Goal: Task Accomplishment & Management: Use online tool/utility

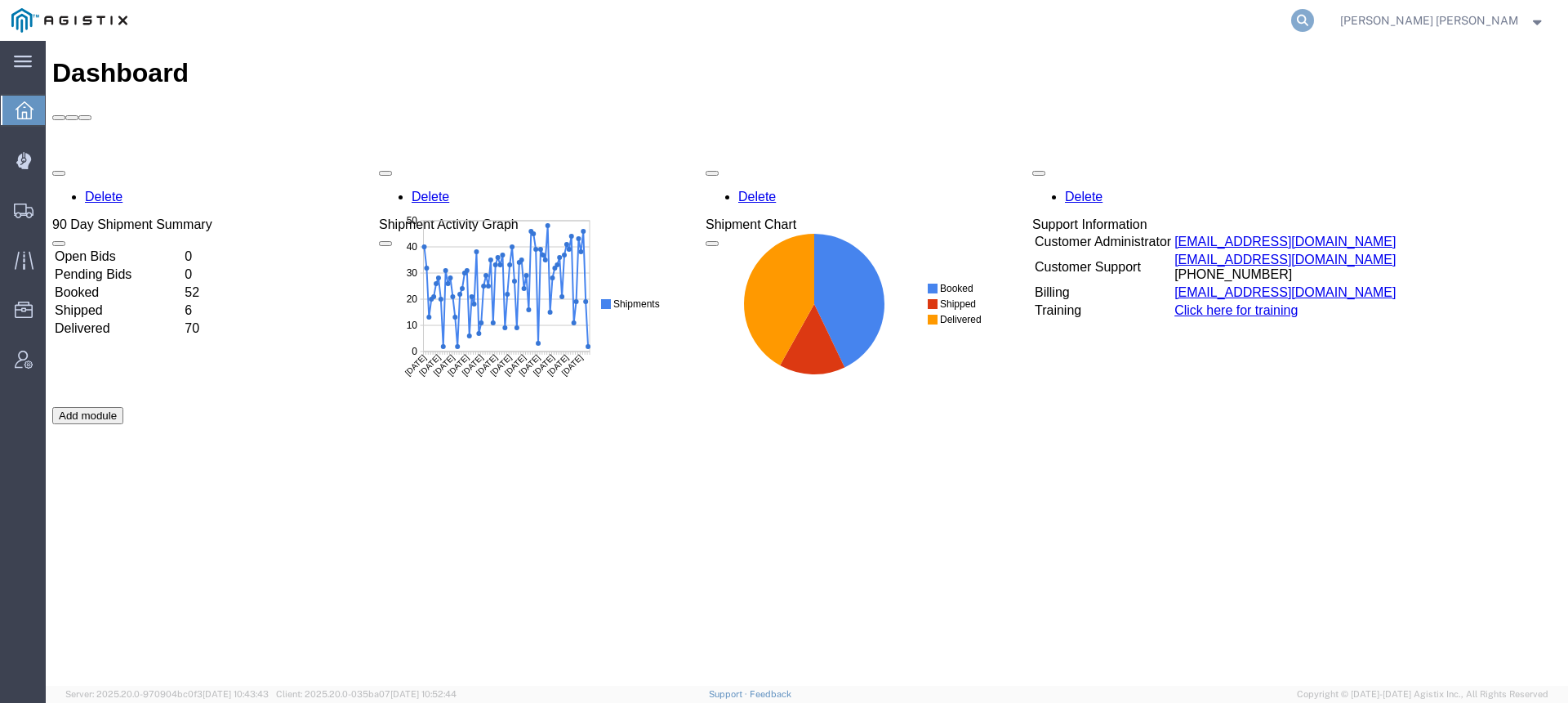
click at [1315, 20] on icon at bounding box center [1303, 20] width 23 height 23
click at [1292, 24] on input "search" at bounding box center [1043, 20] width 497 height 39
paste input "1-End Dump@ [PERSON_NAME] Marine Petaluma 6:30am Take Sand To [STREET_ADDRESS] …"
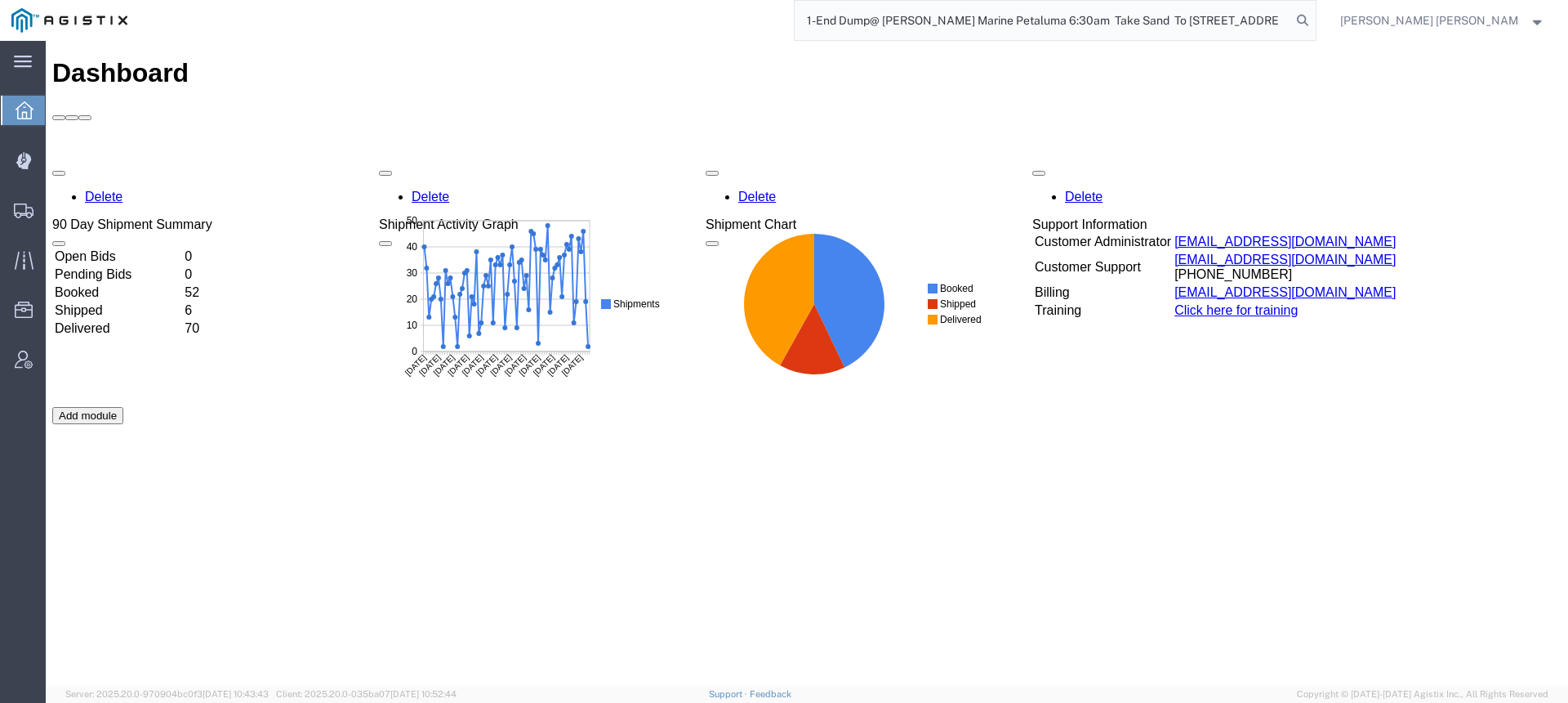
scroll to position [0, 157]
type input "1-End Dump@ [PERSON_NAME] Marine Petaluma 6:30am Take Sand To [STREET_ADDRESS] …"
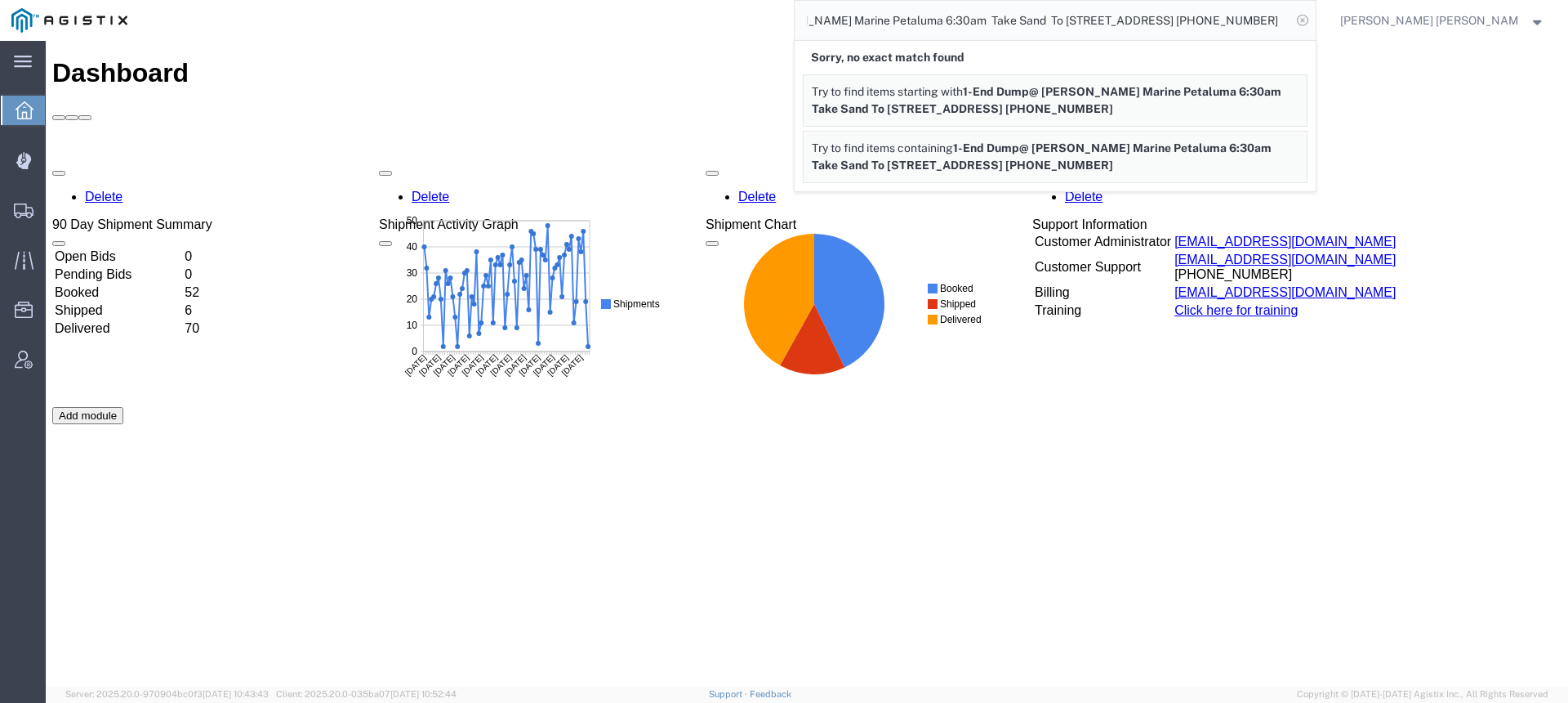
click at [1315, 19] on icon at bounding box center [1303, 20] width 23 height 23
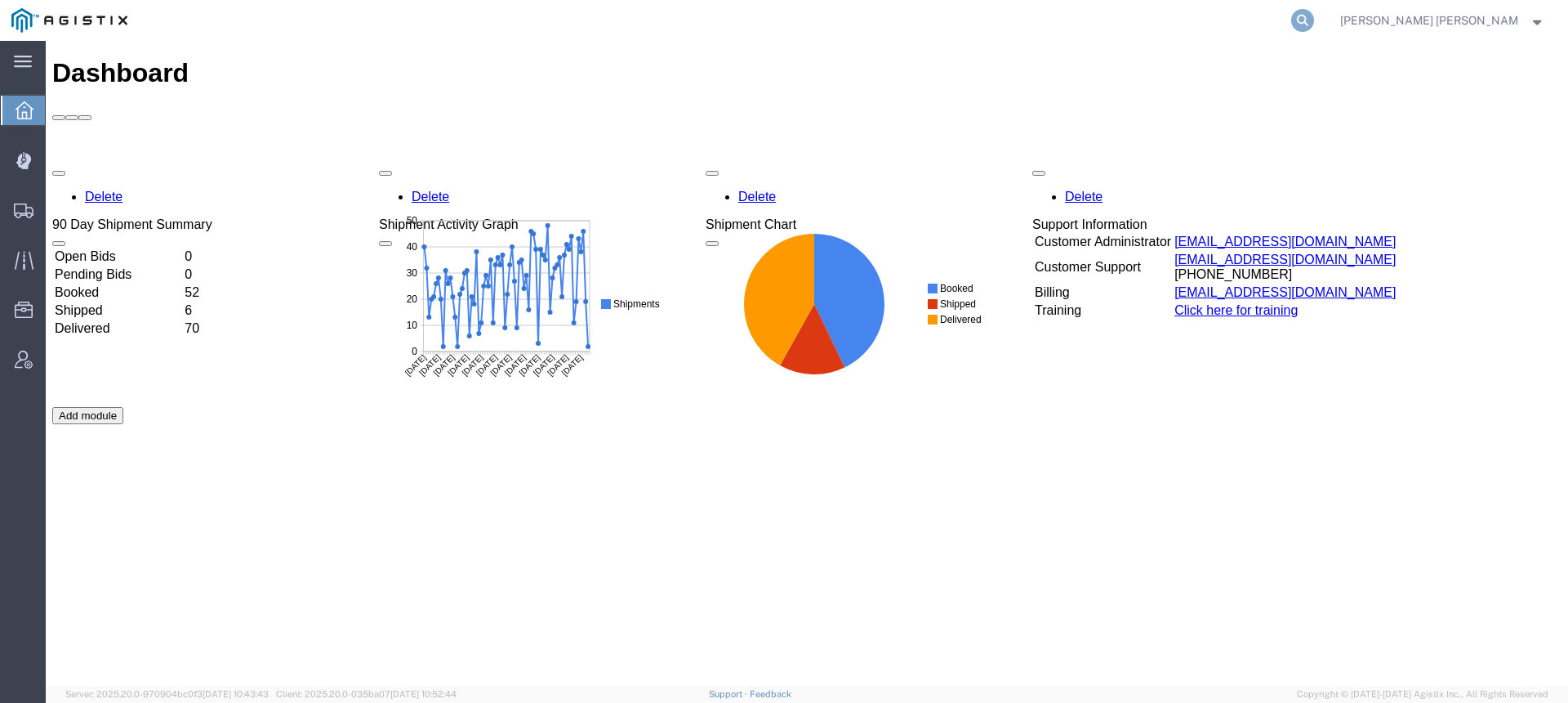
click at [1315, 21] on icon at bounding box center [1303, 20] width 23 height 23
click at [1292, 21] on input "search" at bounding box center [1043, 20] width 497 height 39
paste input "56781422"
type input "56781422"
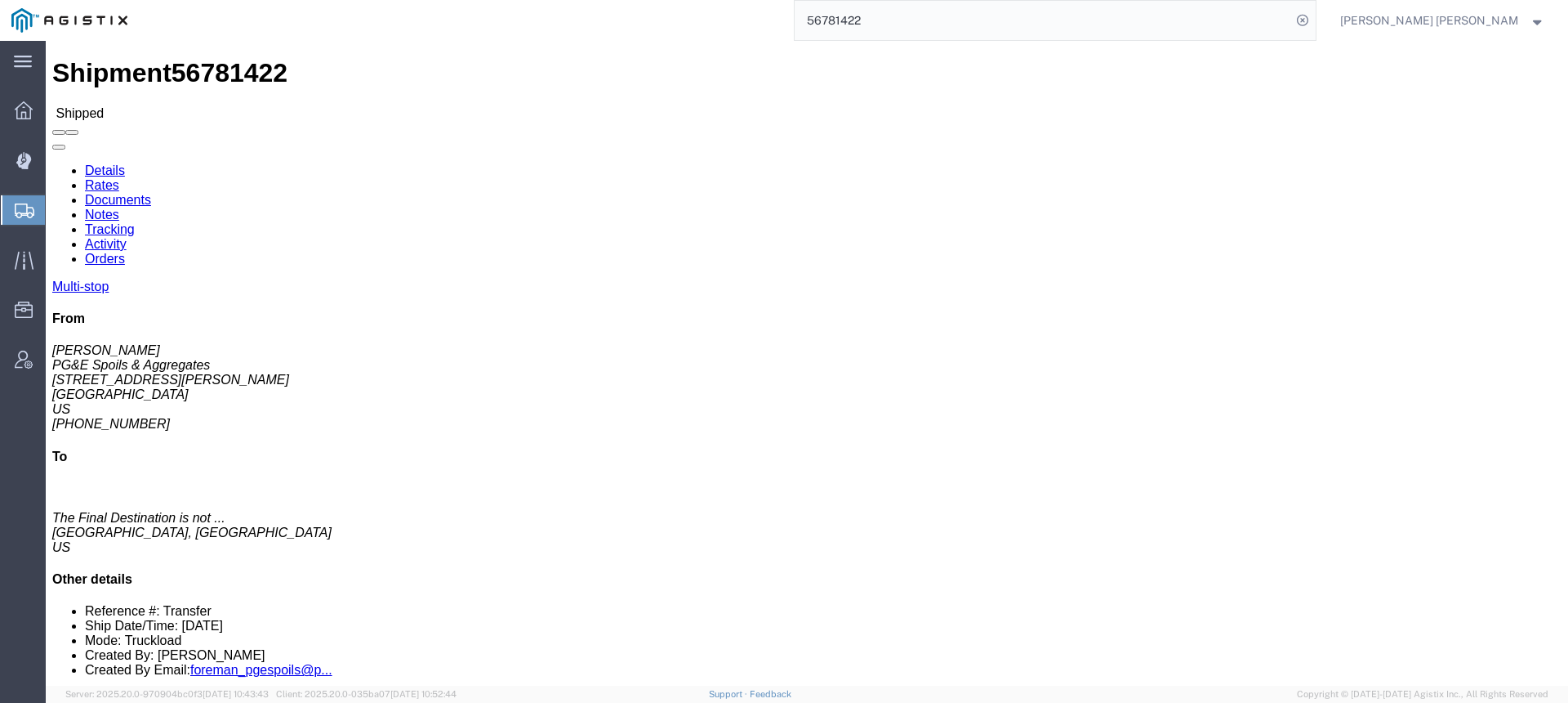
click link "Documents"
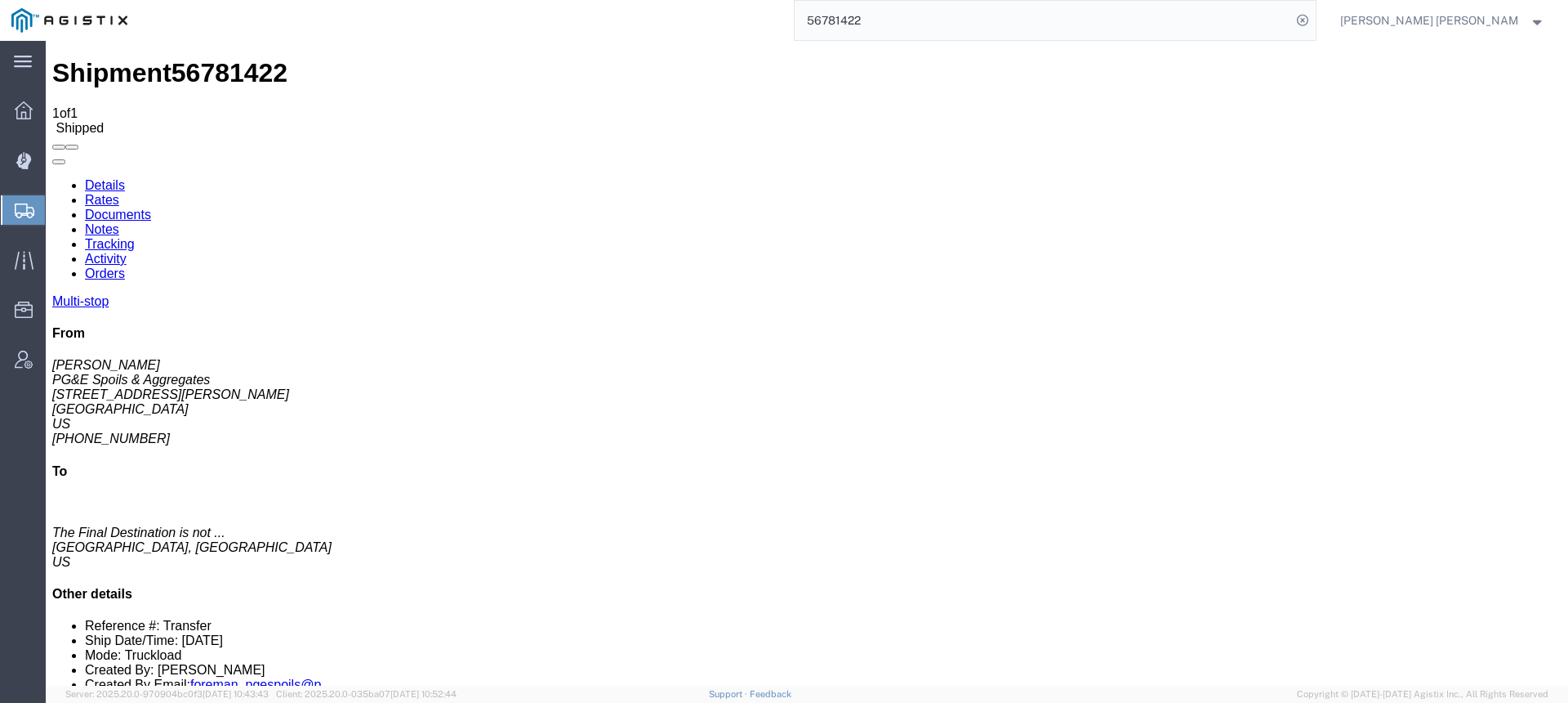
click at [56, 158] on span "Dispatch Manager" at bounding box center [50, 160] width 11 height 33
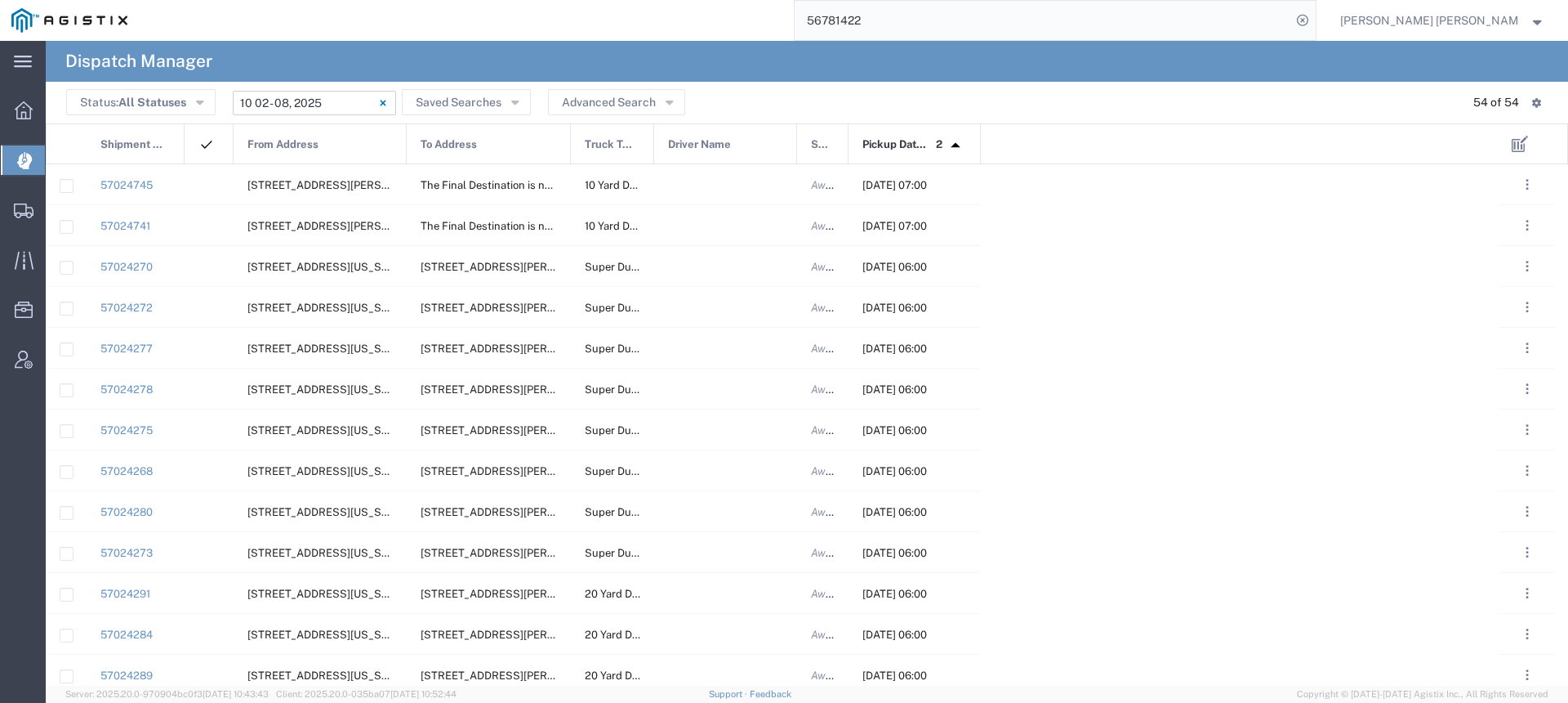
click at [285, 102] on input "[DATE] - [DATE]" at bounding box center [314, 103] width 164 height 25
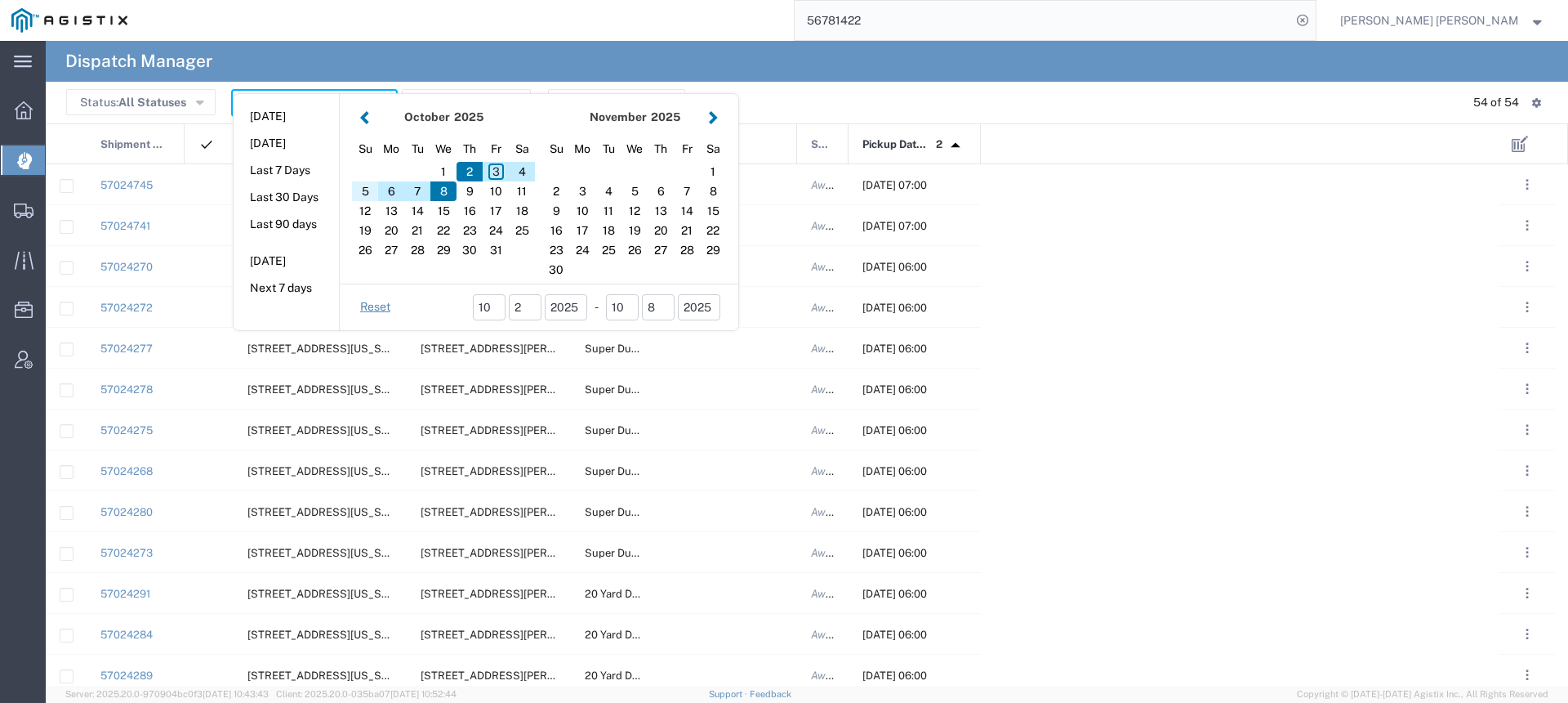
click at [362, 191] on div "5" at bounding box center [364, 191] width 26 height 20
type input "[DATE]"
type input "[DATE] - [DATE]"
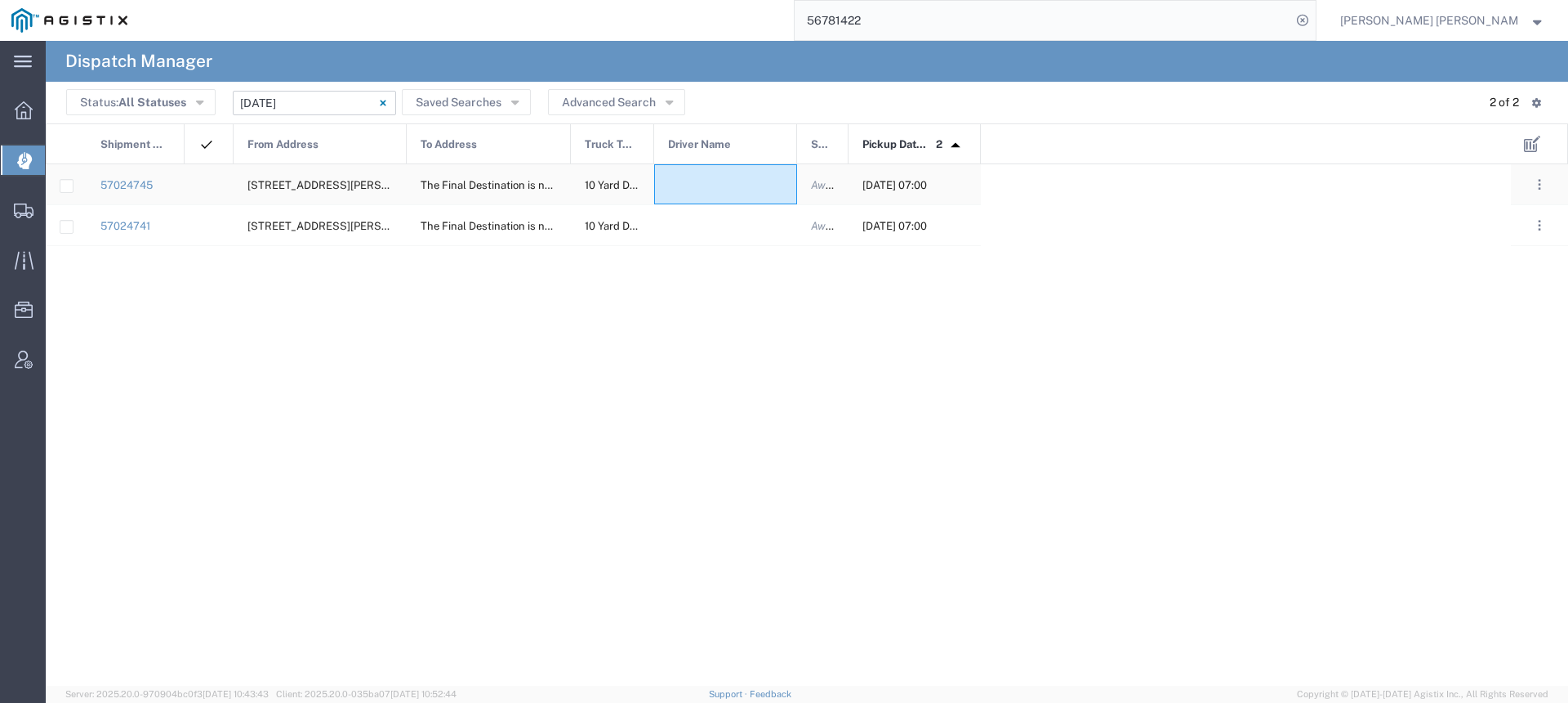
click at [689, 189] on div at bounding box center [726, 184] width 143 height 40
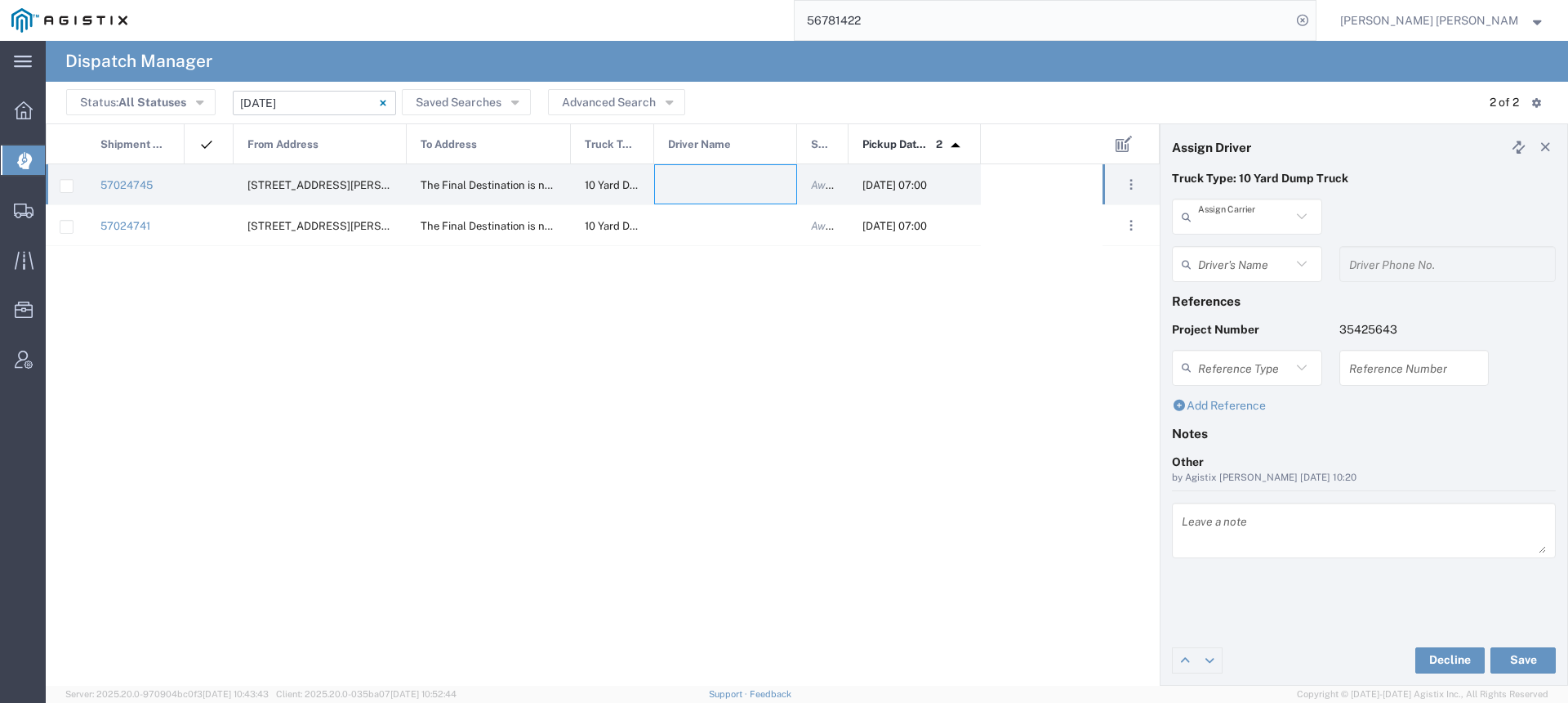
click at [1208, 216] on input "text" at bounding box center [1245, 217] width 93 height 29
click at [1199, 243] on span "Neles Trucking" at bounding box center [1247, 252] width 147 height 25
type input "Neles Trucking"
click at [1206, 255] on input "text" at bounding box center [1249, 265] width 103 height 29
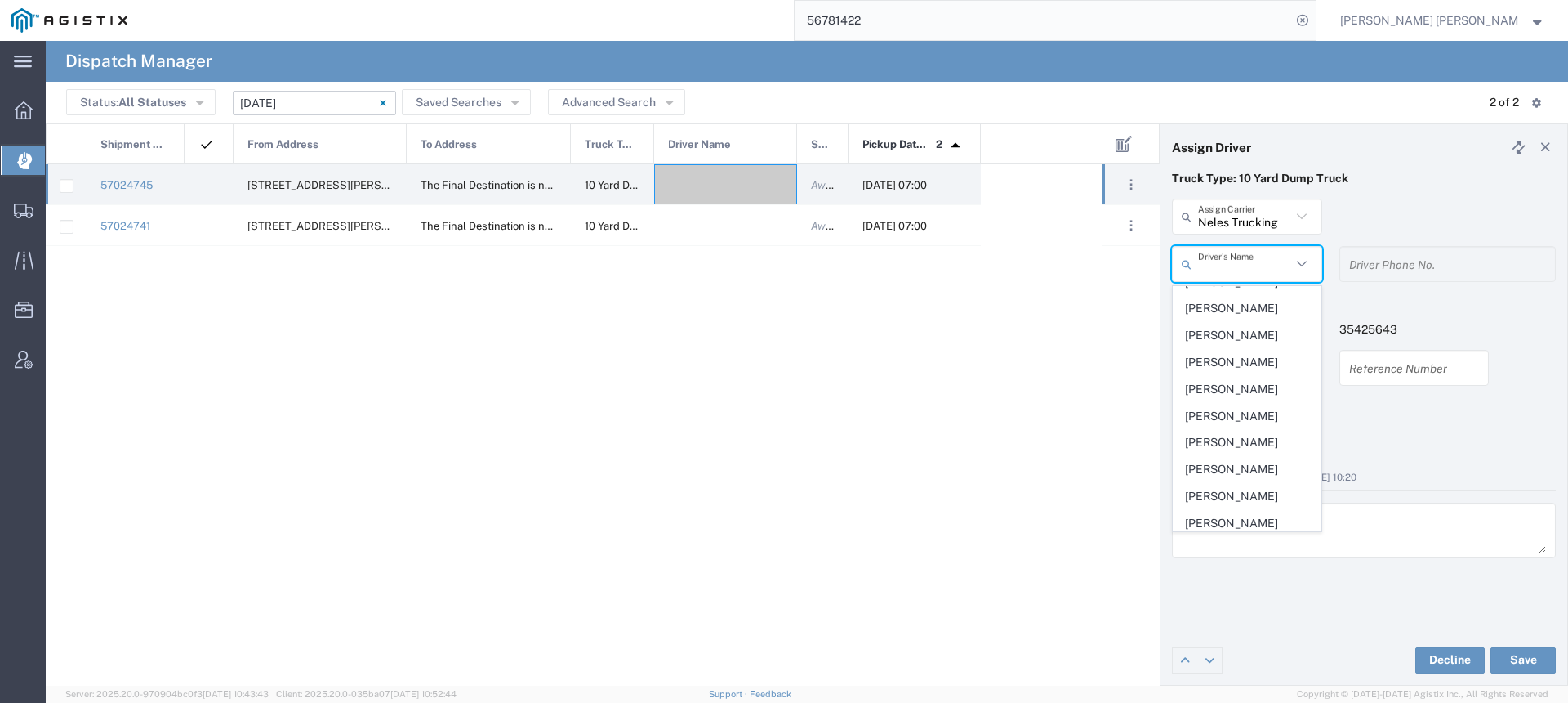
scroll to position [343, 0]
click at [1243, 460] on span "[PERSON_NAME]" at bounding box center [1247, 466] width 147 height 25
type input "[PERSON_NAME]"
type input "7074952054"
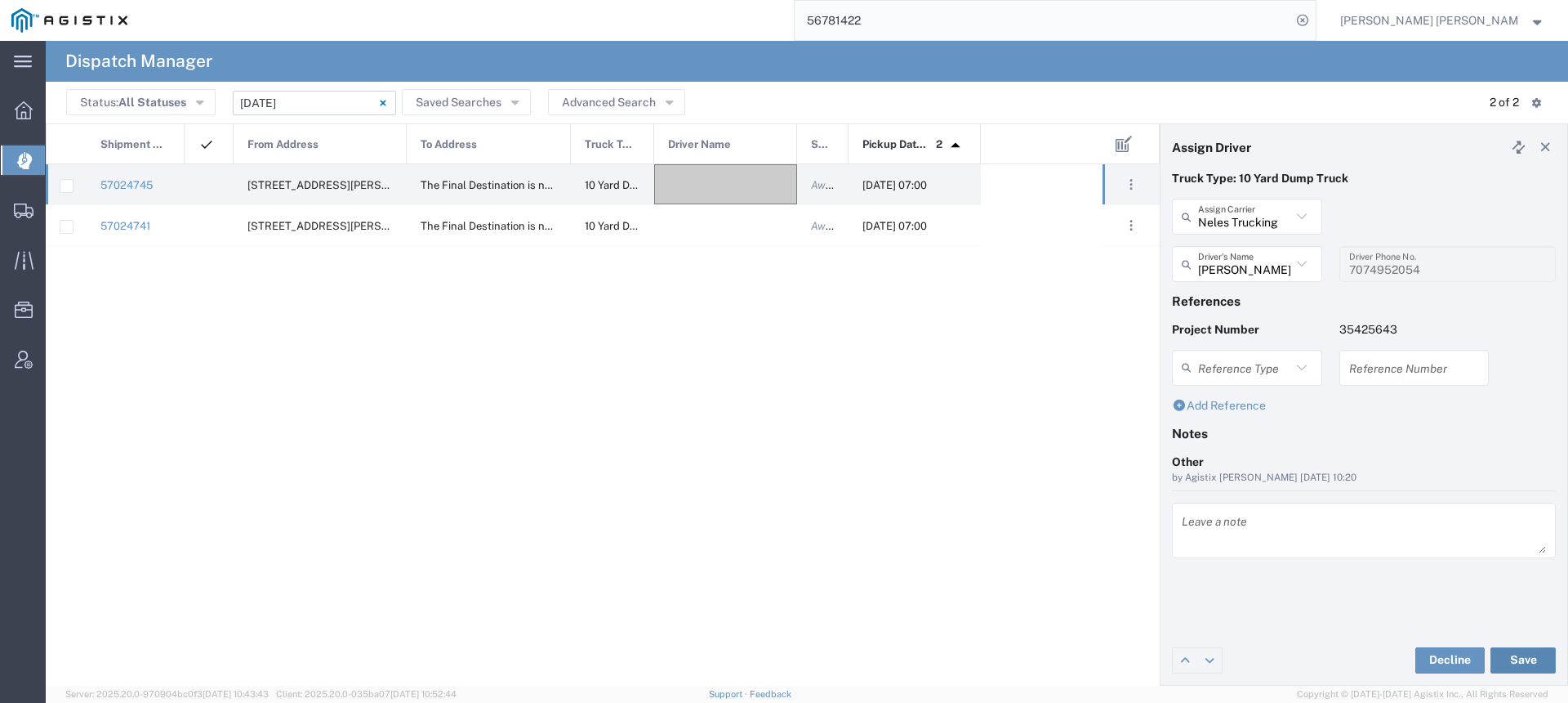
click at [1520, 667] on button "Save" at bounding box center [1523, 660] width 65 height 26
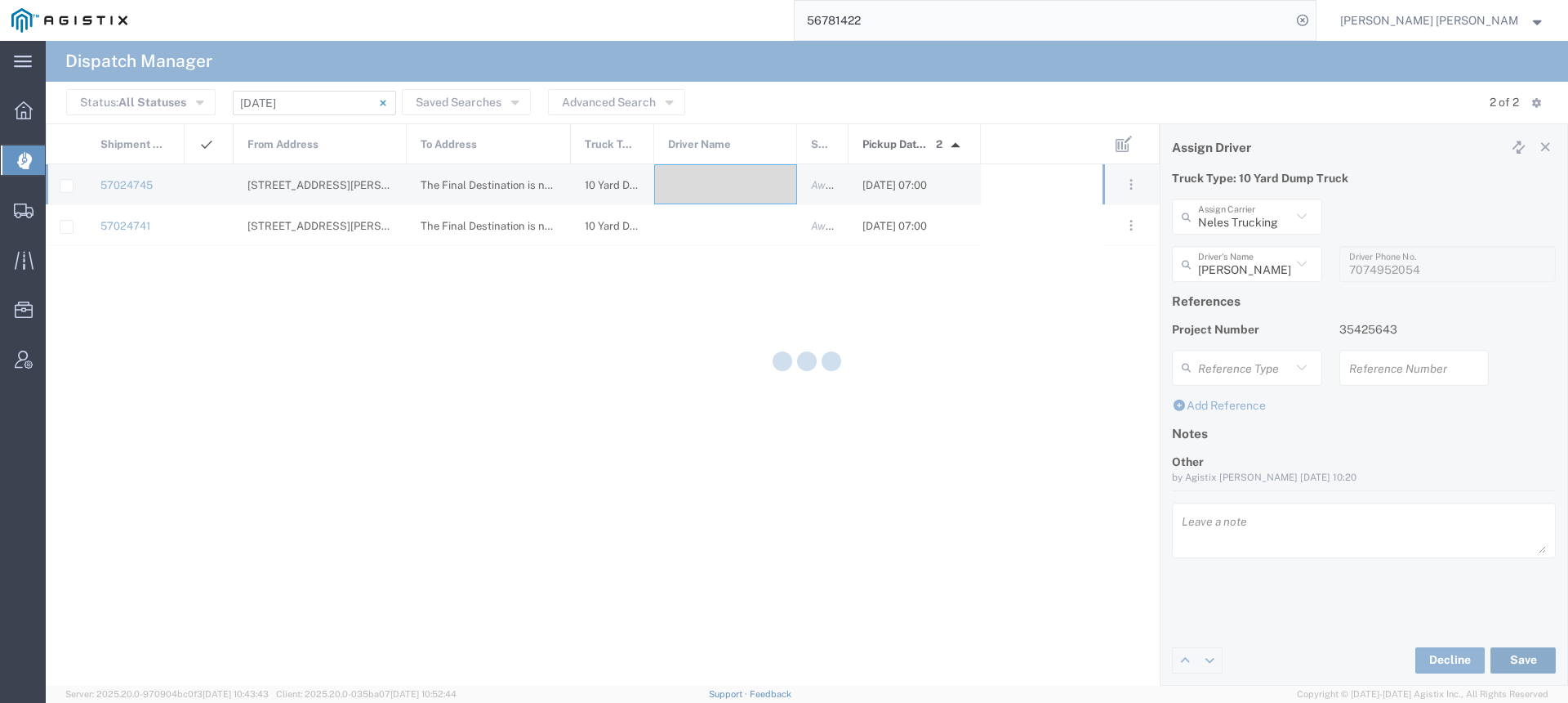
type input "[PERSON_NAME]"
type input "Neles Trucking"
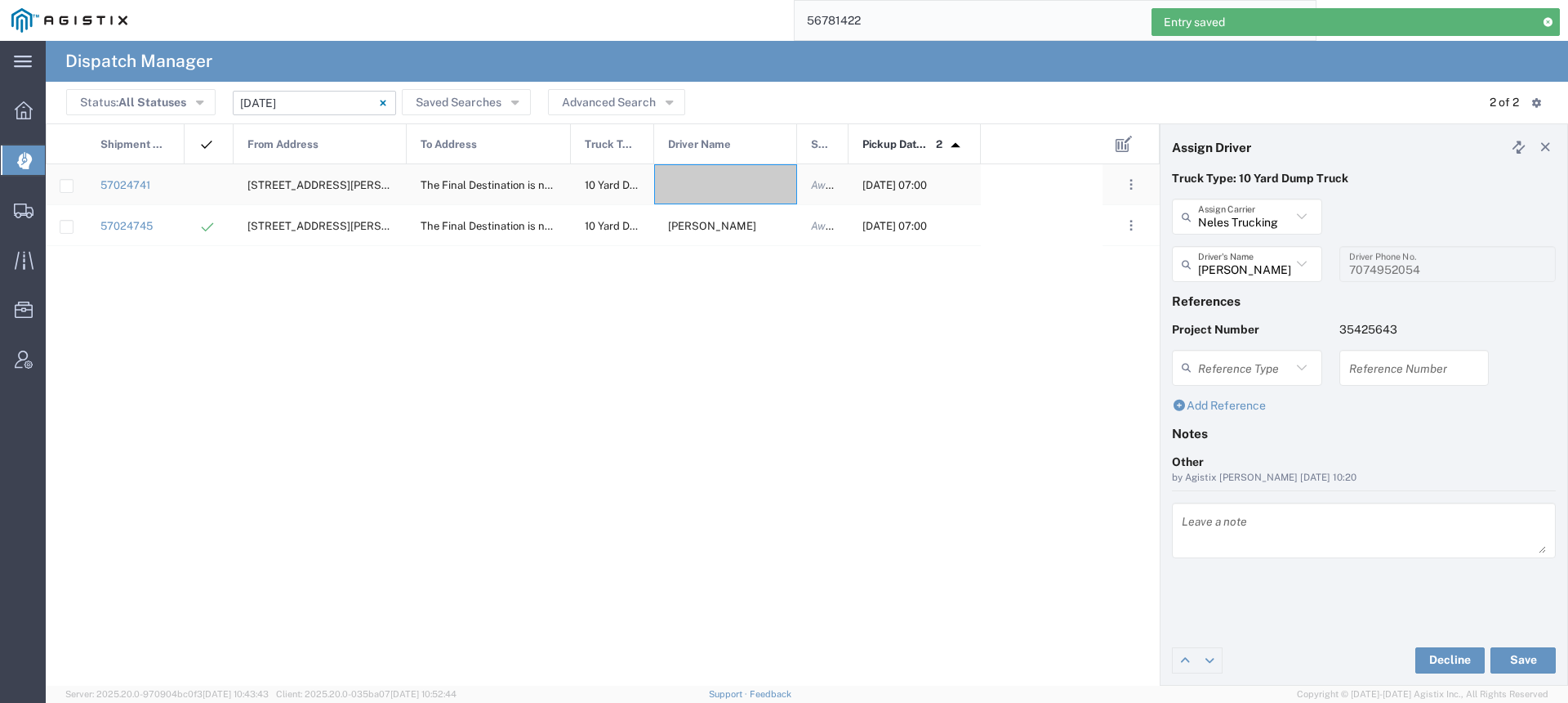
click at [701, 182] on div at bounding box center [726, 184] width 143 height 40
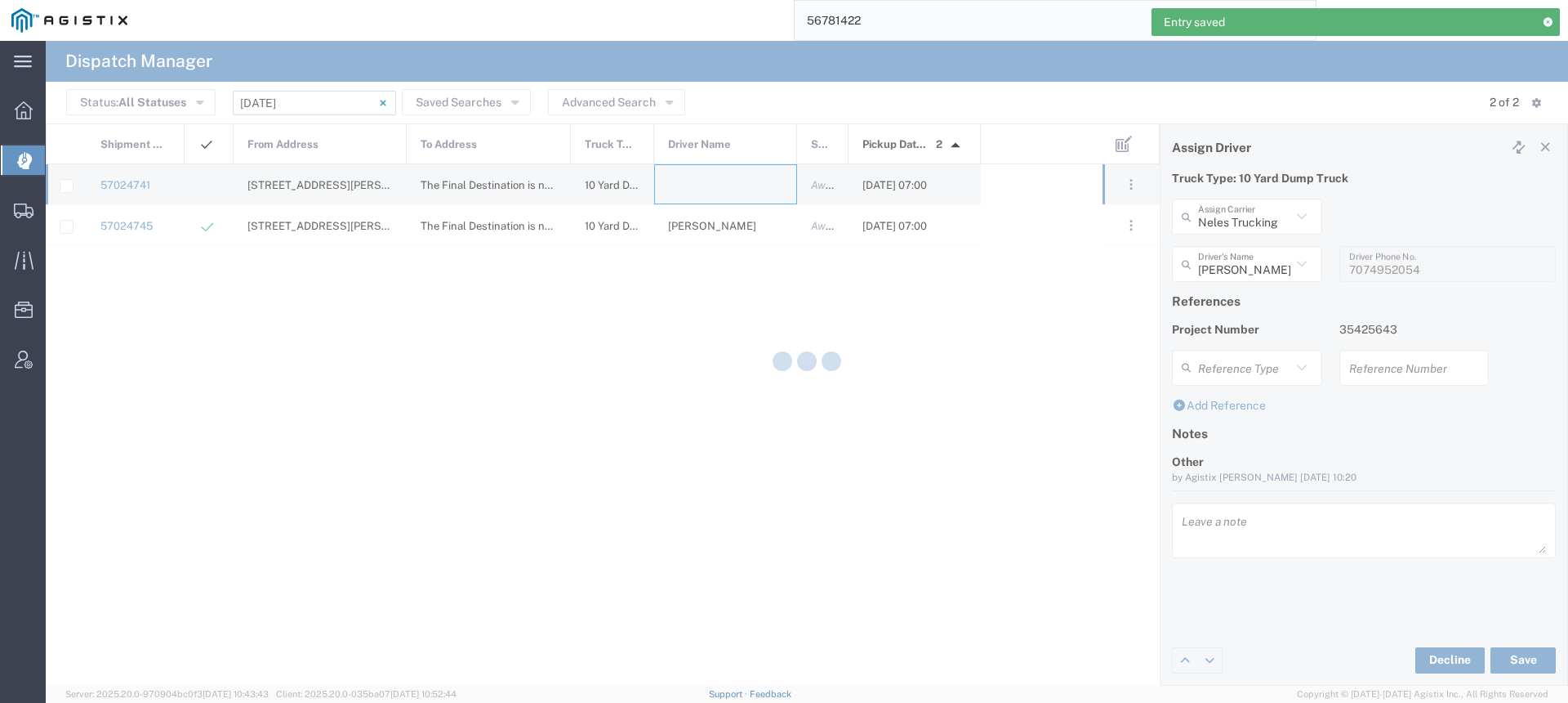
type input "[PERSON_NAME] Trucking"
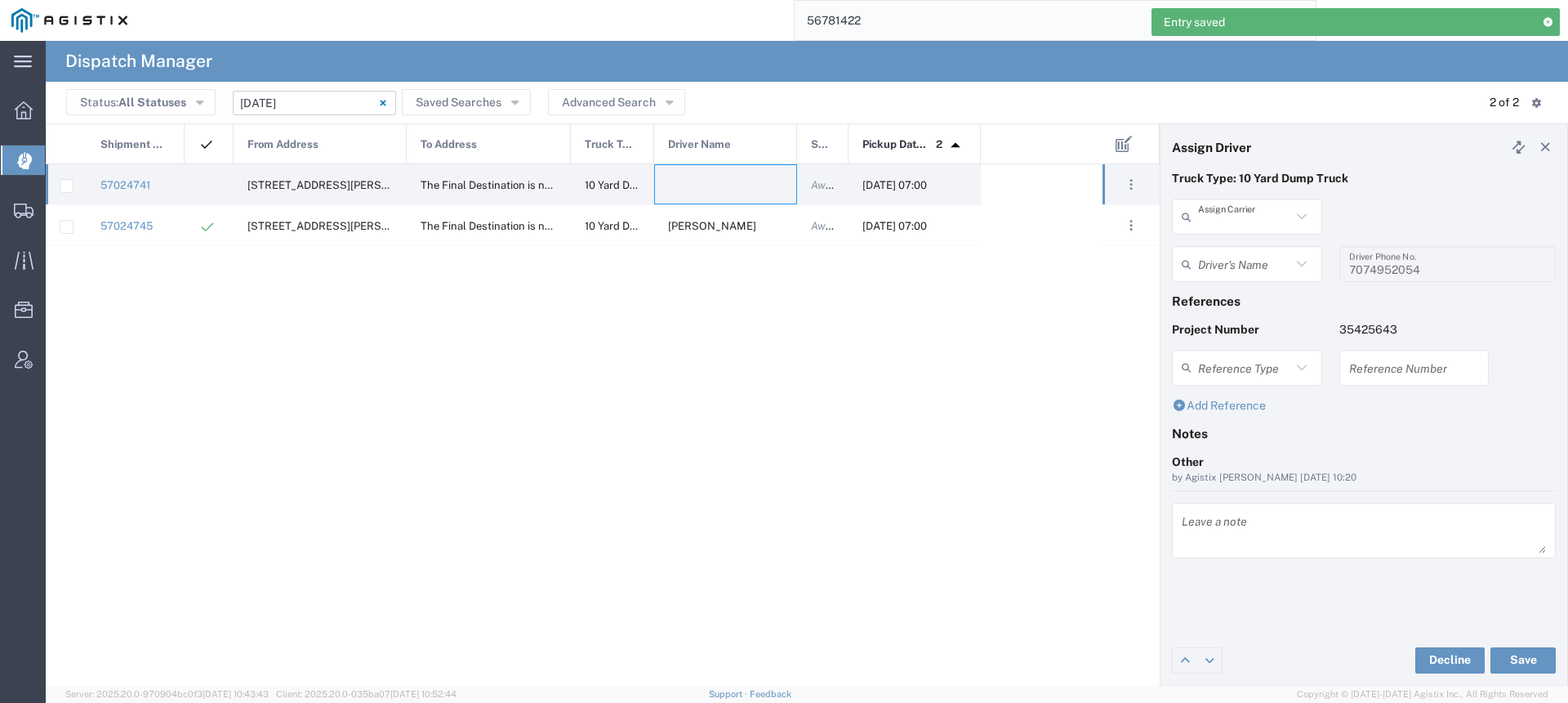
click at [1238, 224] on input "text" at bounding box center [1245, 217] width 93 height 29
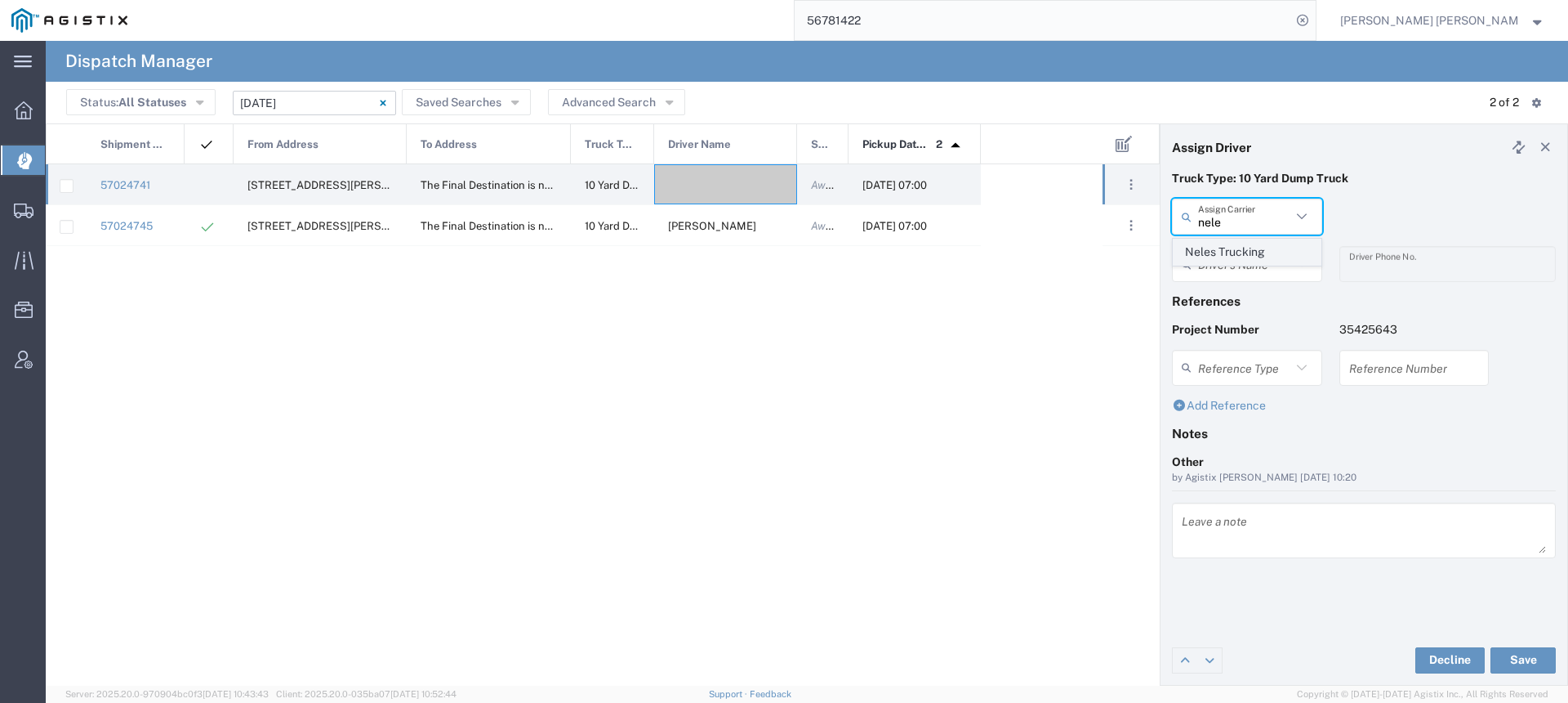
click at [1237, 245] on span "Neles Trucking" at bounding box center [1247, 252] width 147 height 25
type input "Neles Trucking"
click at [1236, 254] on input "text" at bounding box center [1249, 265] width 103 height 29
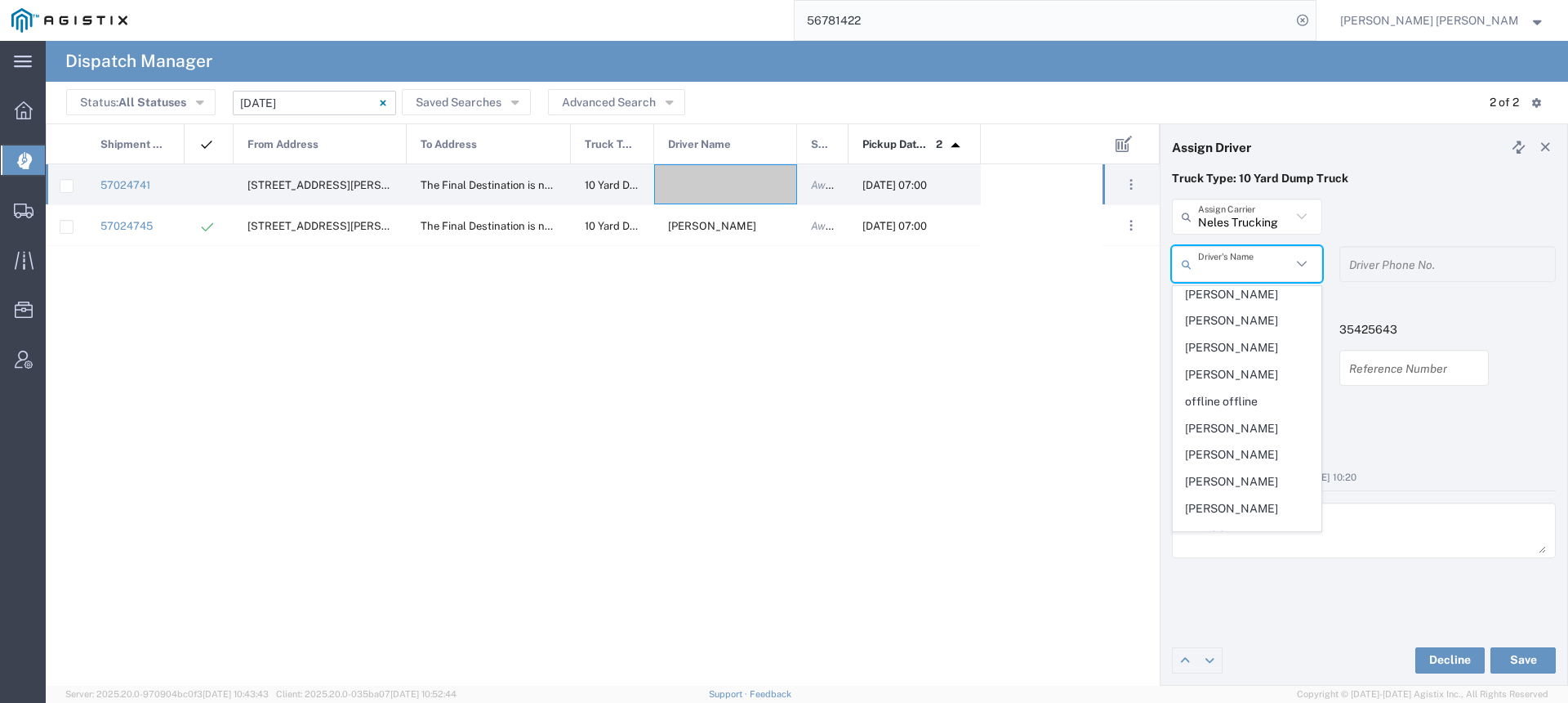
scroll to position [817, 0]
click at [1248, 346] on span "[PERSON_NAME]" at bounding box center [1247, 340] width 147 height 25
type input "[PERSON_NAME]"
type input "[PHONE_NUMBER]"
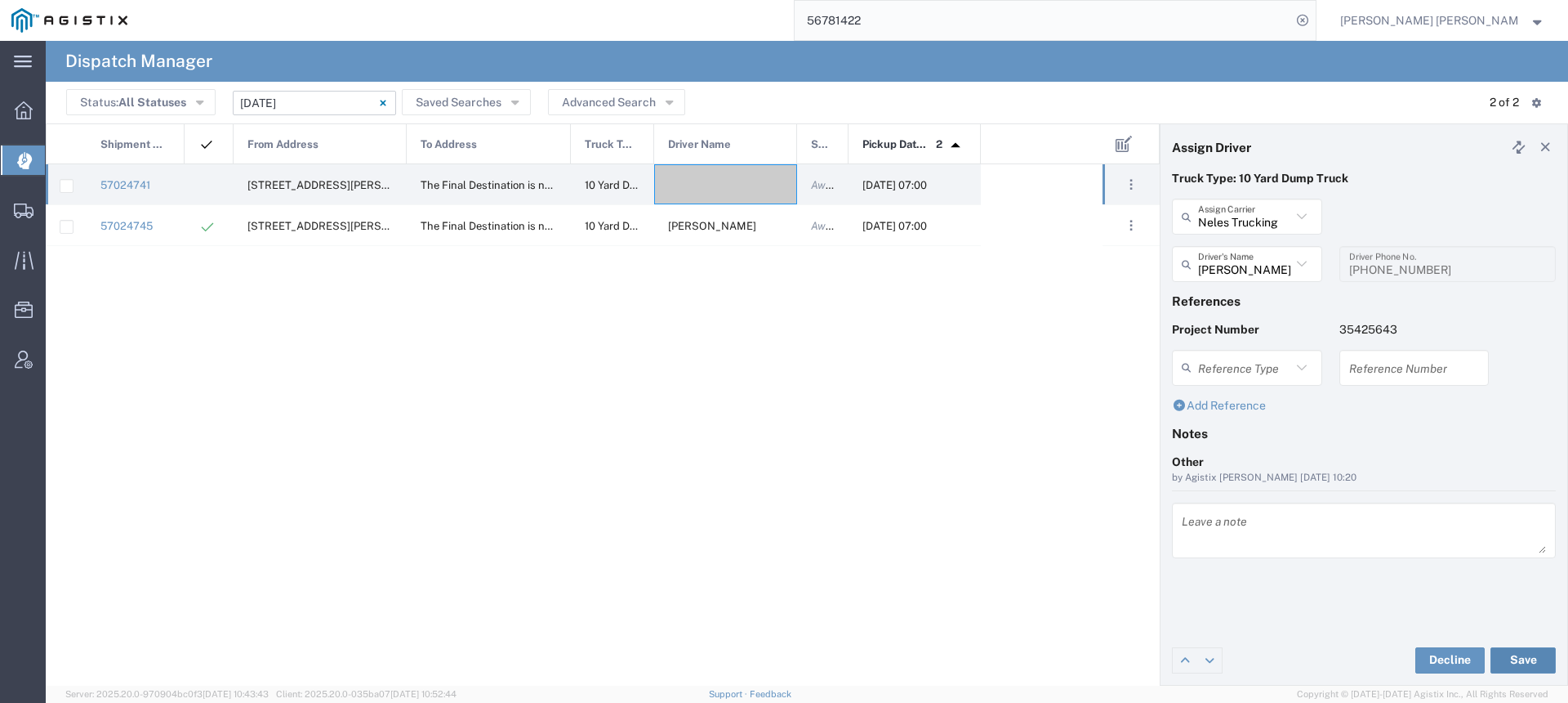
click at [1512, 656] on button "Save" at bounding box center [1523, 660] width 65 height 26
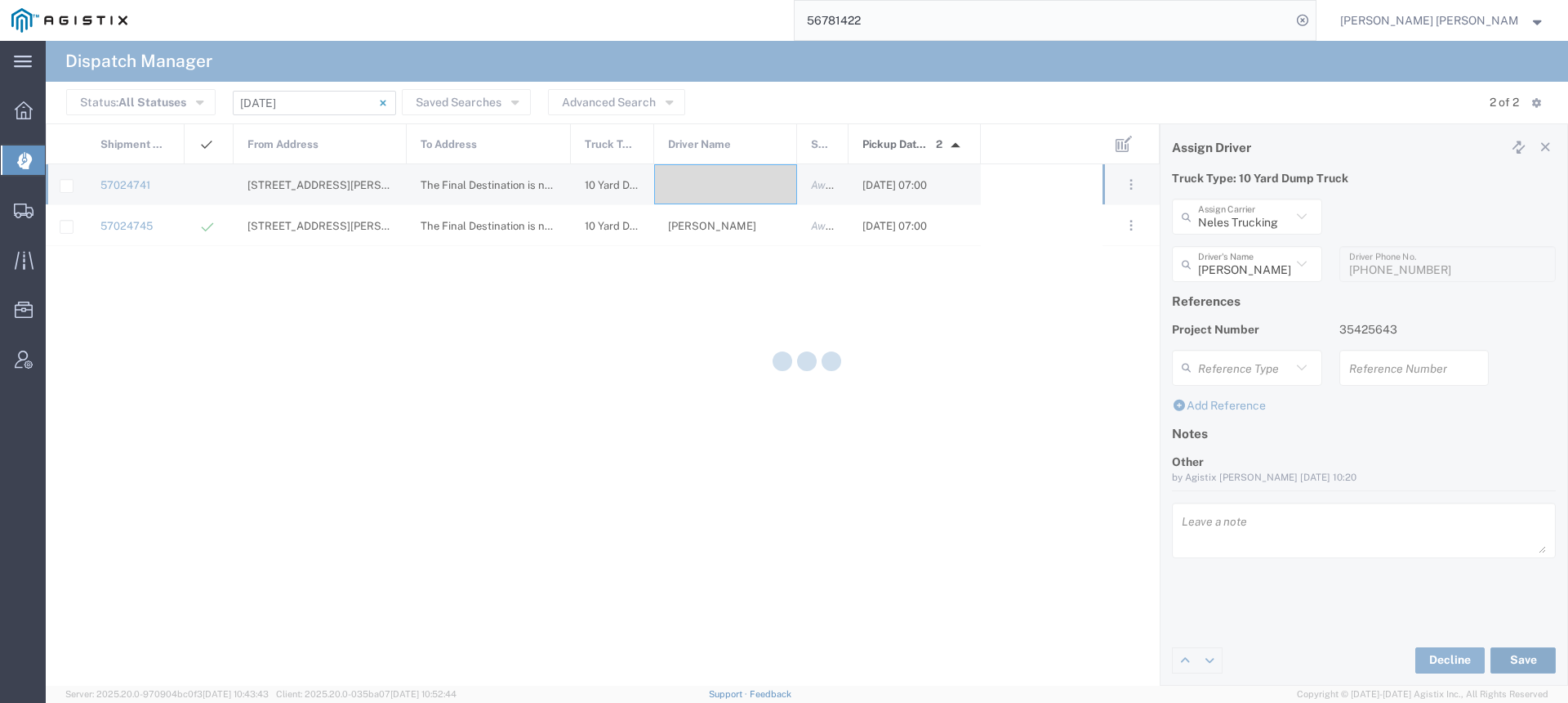
type input "[PERSON_NAME]"
type input "Neles Trucking"
